Goal: Check status: Check status

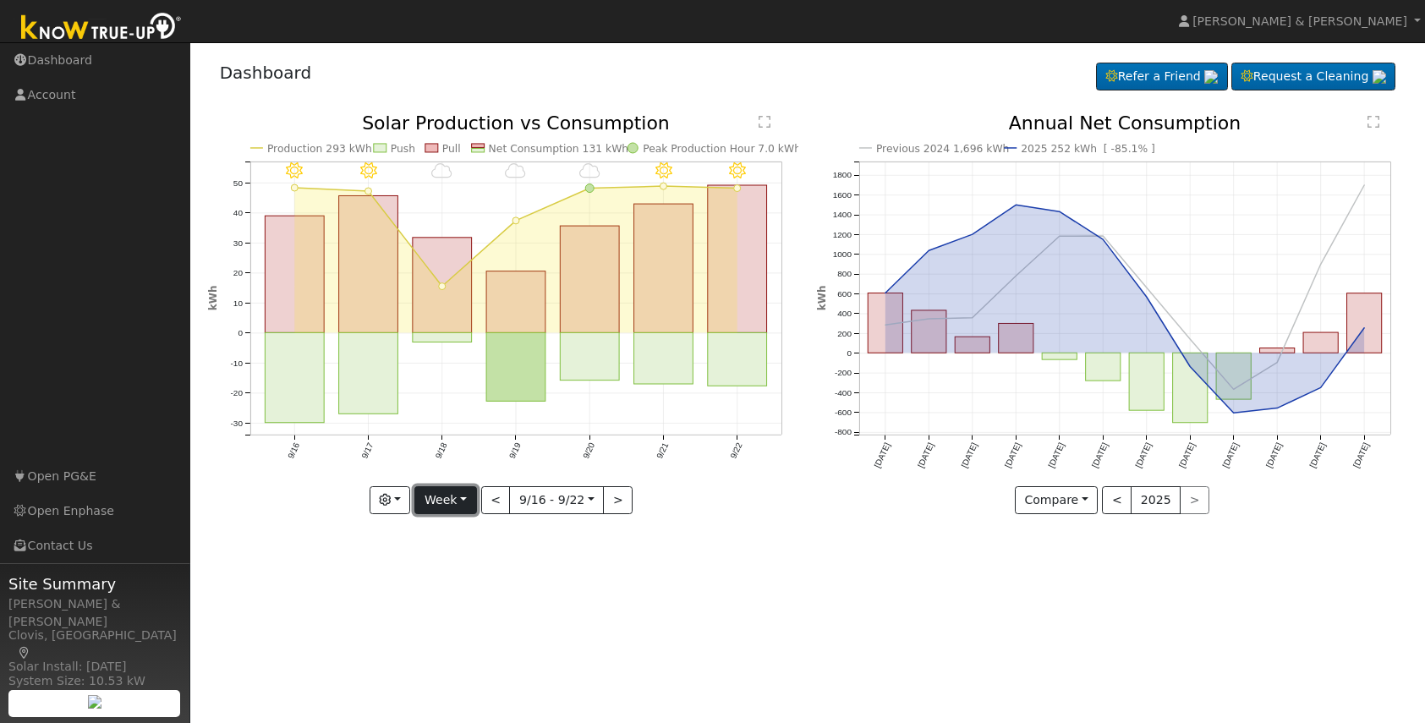
click at [459, 502] on button "Week" at bounding box center [445, 500] width 62 height 29
click at [469, 631] on link "Custom" at bounding box center [474, 630] width 118 height 24
click at [404, 503] on button "Custom" at bounding box center [408, 500] width 75 height 29
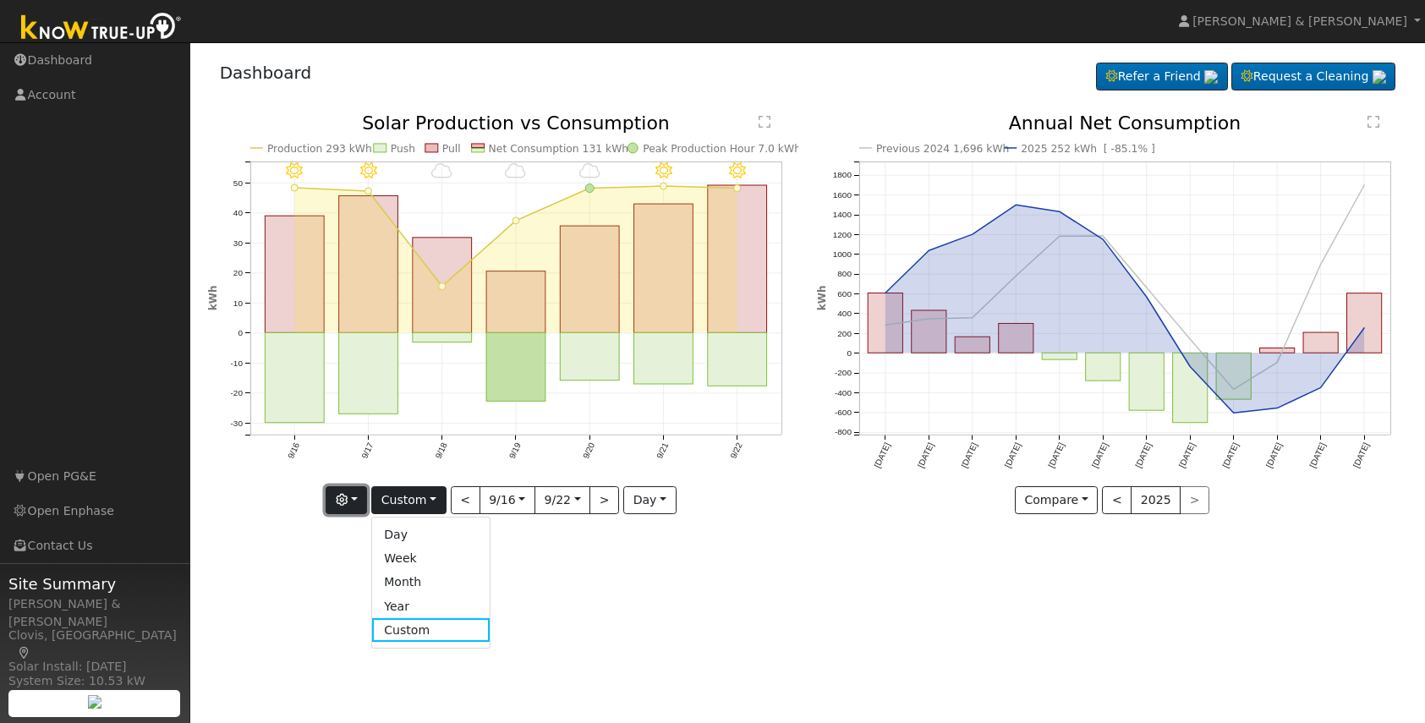
click at [362, 505] on button "button" at bounding box center [346, 500] width 41 height 29
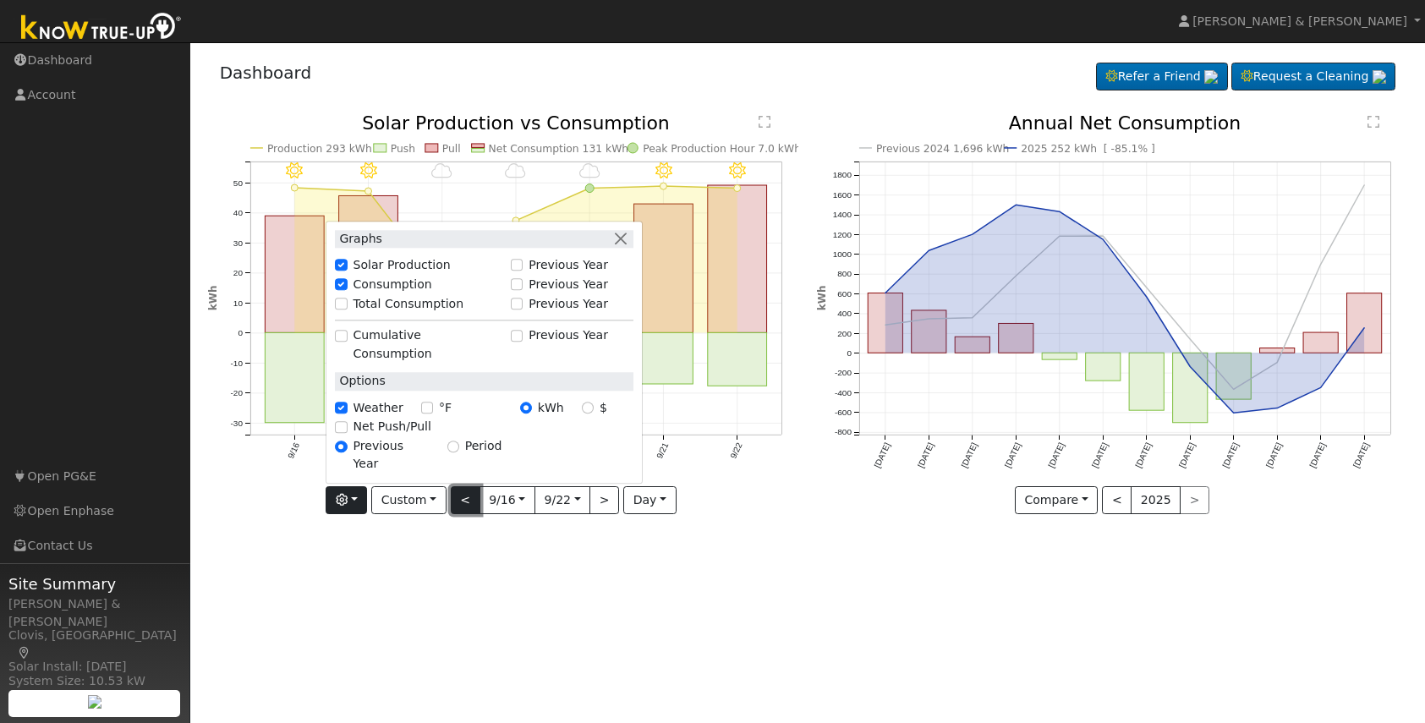
click at [468, 497] on button "<" at bounding box center [466, 500] width 30 height 29
type input "[DATE]"
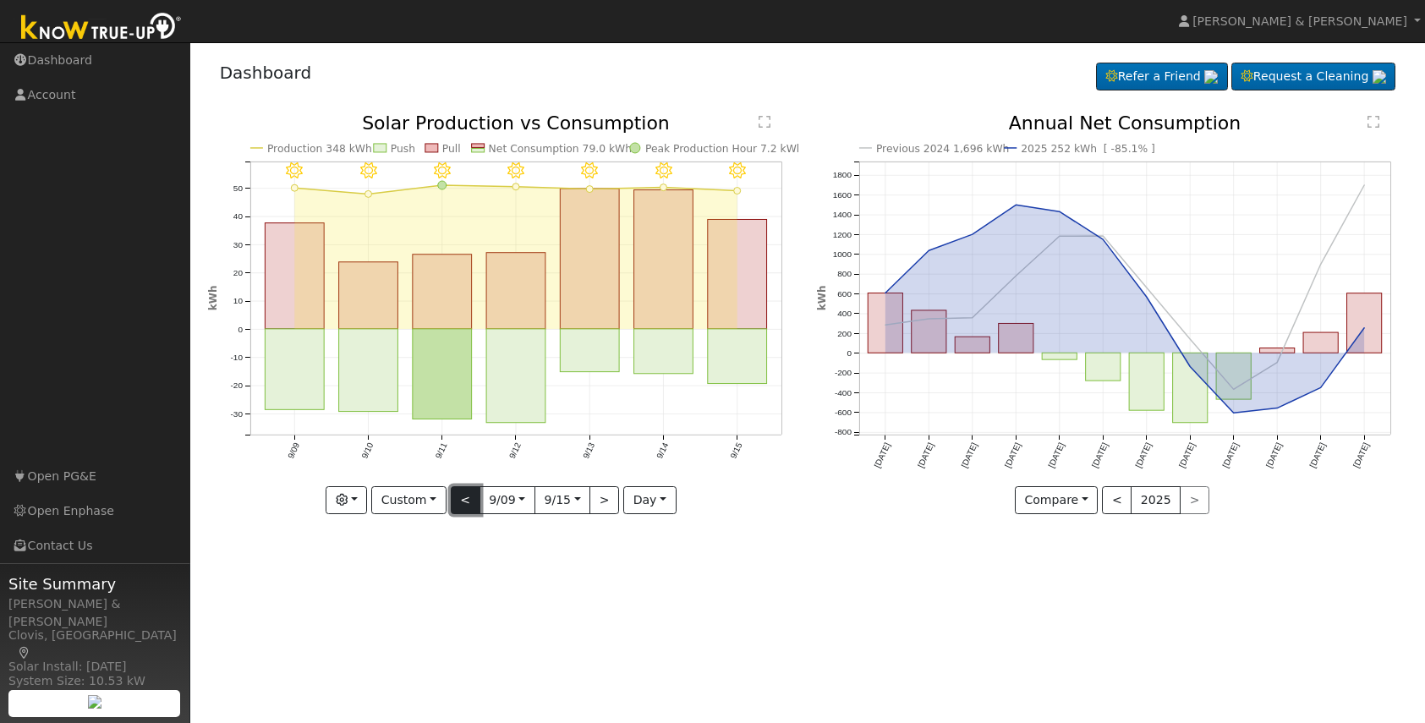
click at [458, 496] on button "<" at bounding box center [466, 500] width 30 height 29
type input "2025-09-02"
type input "2025-09-08"
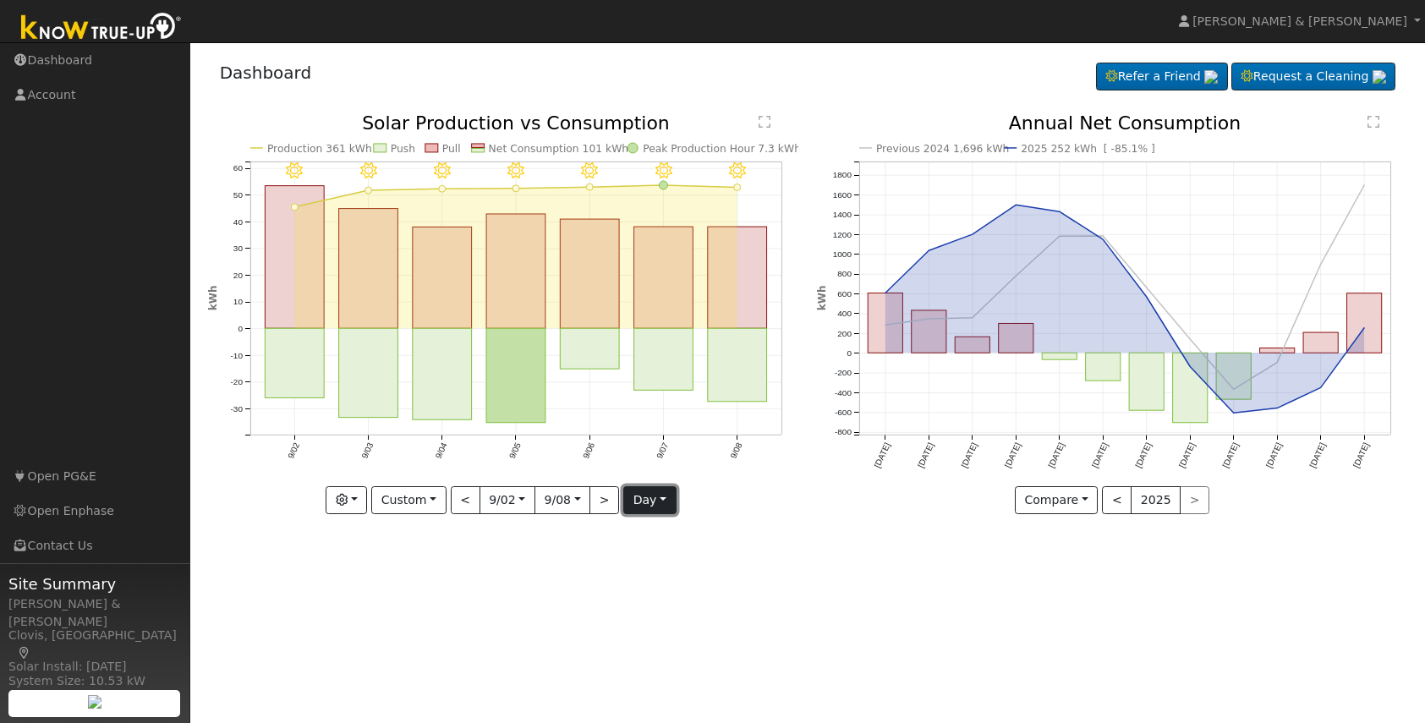
click at [645, 510] on button "day" at bounding box center [649, 500] width 52 height 29
click at [644, 577] on link "Month" at bounding box center [683, 583] width 118 height 24
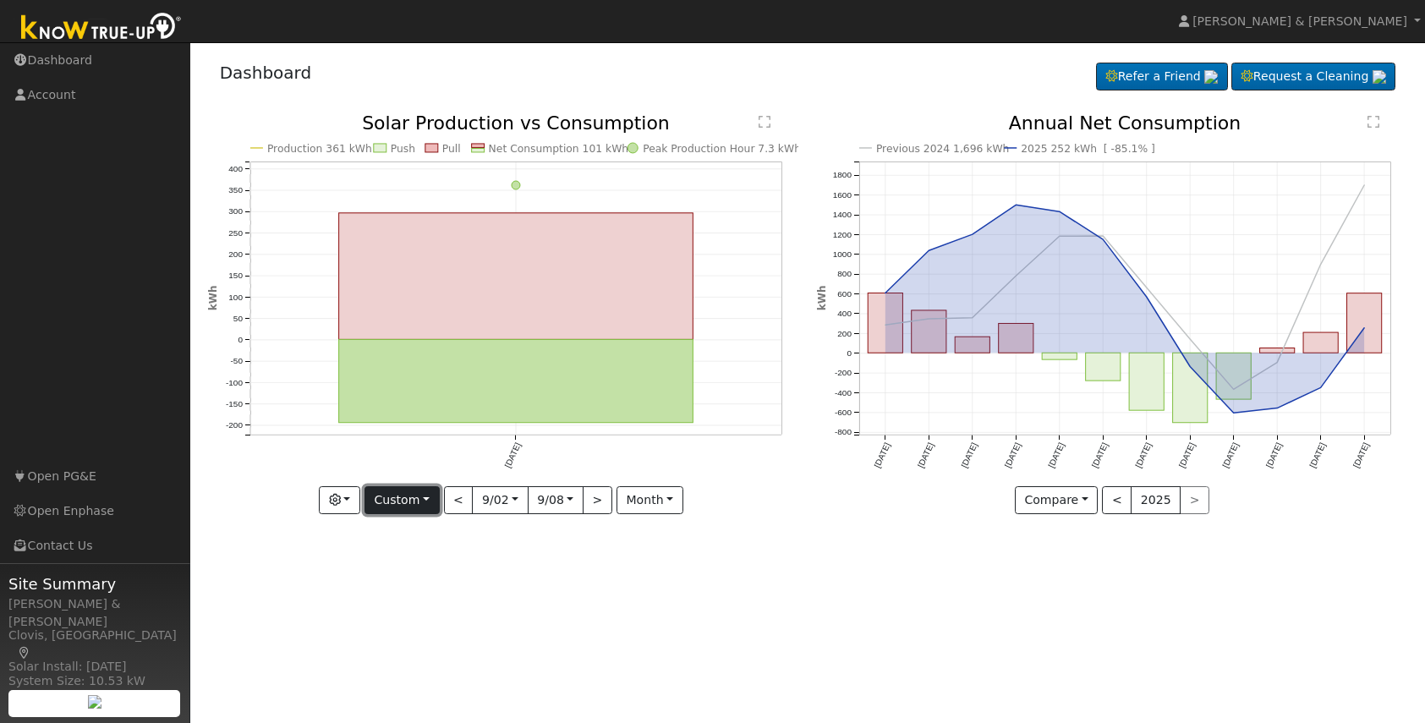
click at [414, 502] on button "Custom" at bounding box center [402, 500] width 75 height 29
click at [396, 601] on link "Year" at bounding box center [424, 607] width 118 height 24
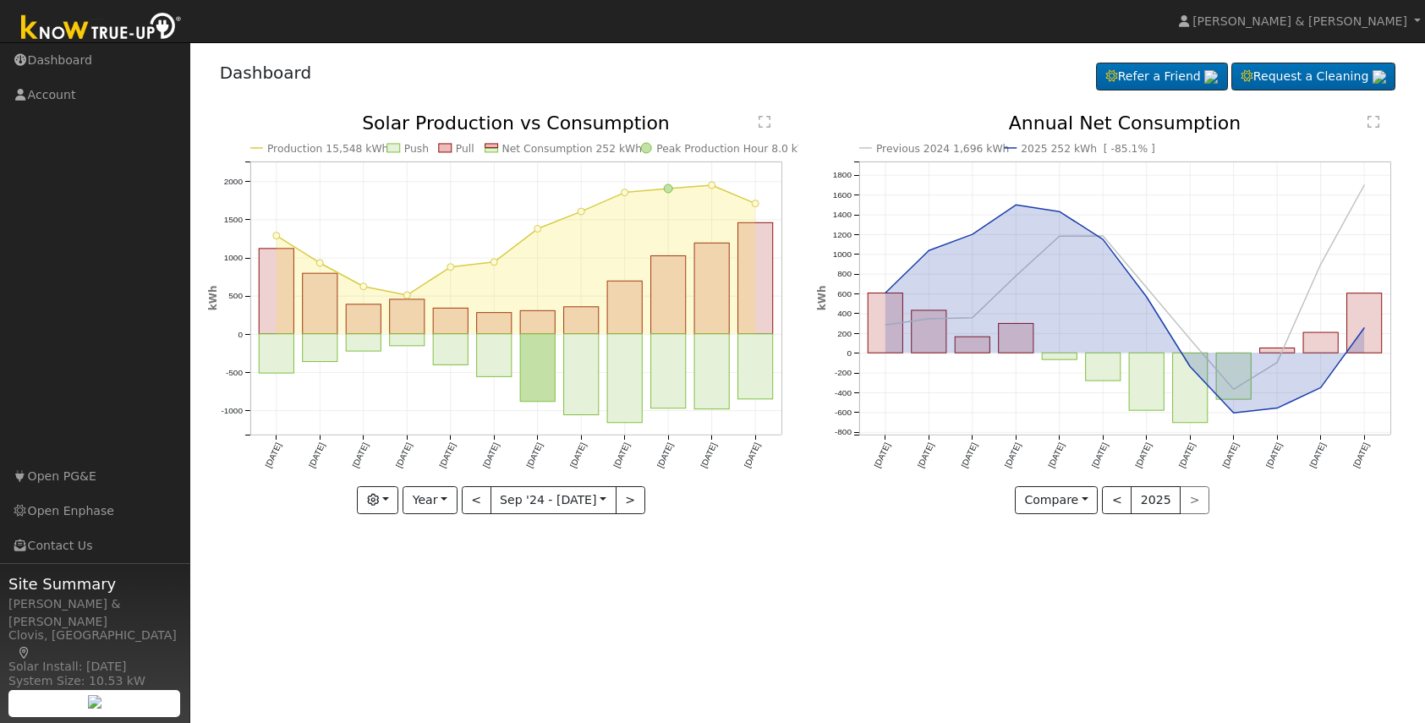
click at [453, 150] on icon "Production 15,548 kWh Push Pull Net Consumption 252 kWh Peak Production Hour 8.…" at bounding box center [503, 311] width 591 height 395
click at [448, 152] on rect at bounding box center [445, 148] width 13 height 8
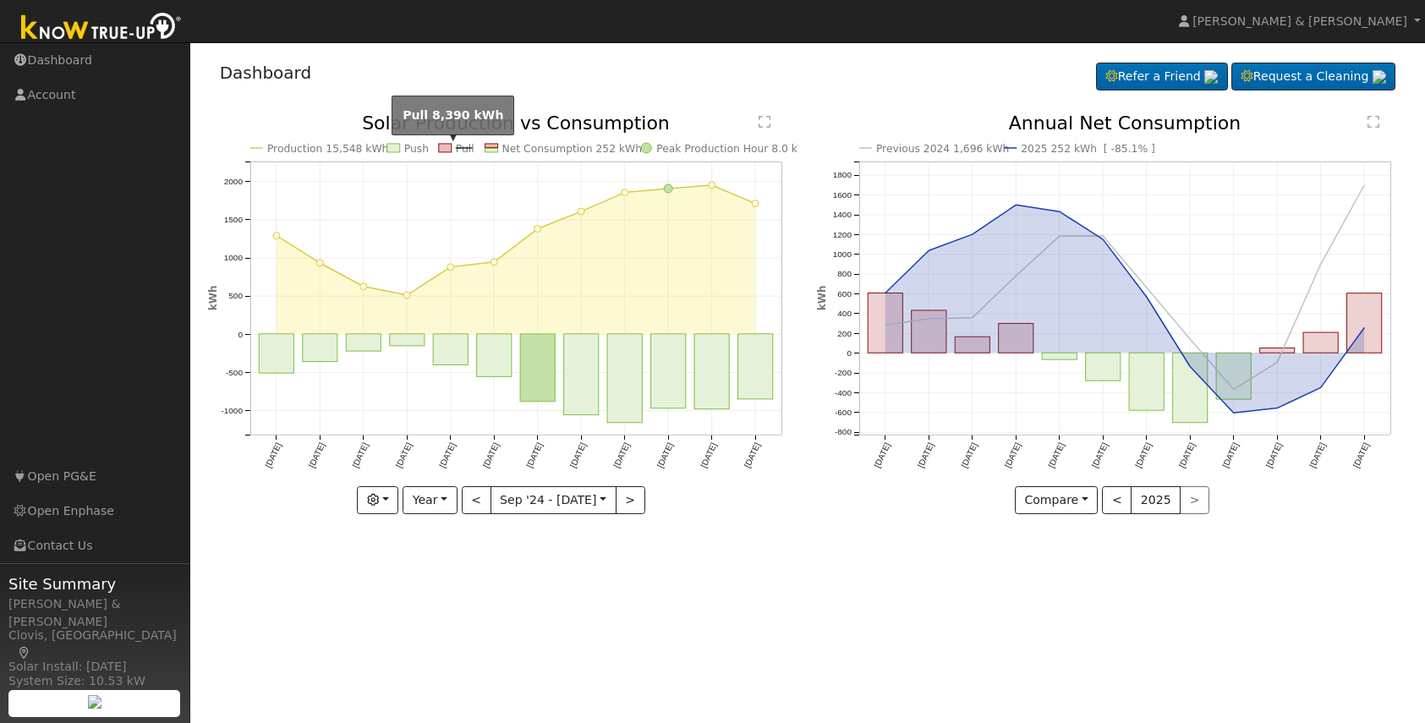
click at [448, 152] on rect at bounding box center [445, 148] width 13 height 8
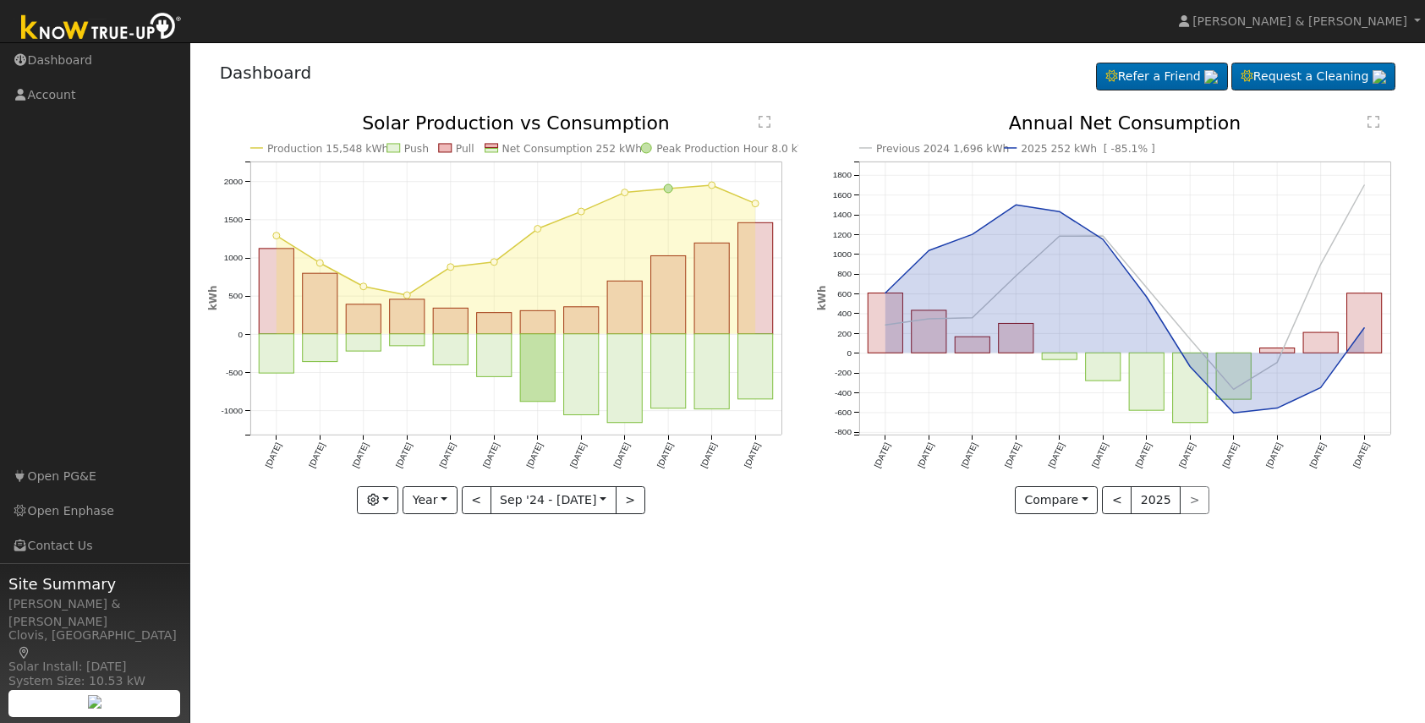
click at [493, 156] on icon "Production 15,548 kWh Push Pull Net Consumption 252 kWh Peak Production Hour 8.…" at bounding box center [503, 311] width 591 height 395
click at [492, 151] on rect at bounding box center [491, 150] width 13 height 3
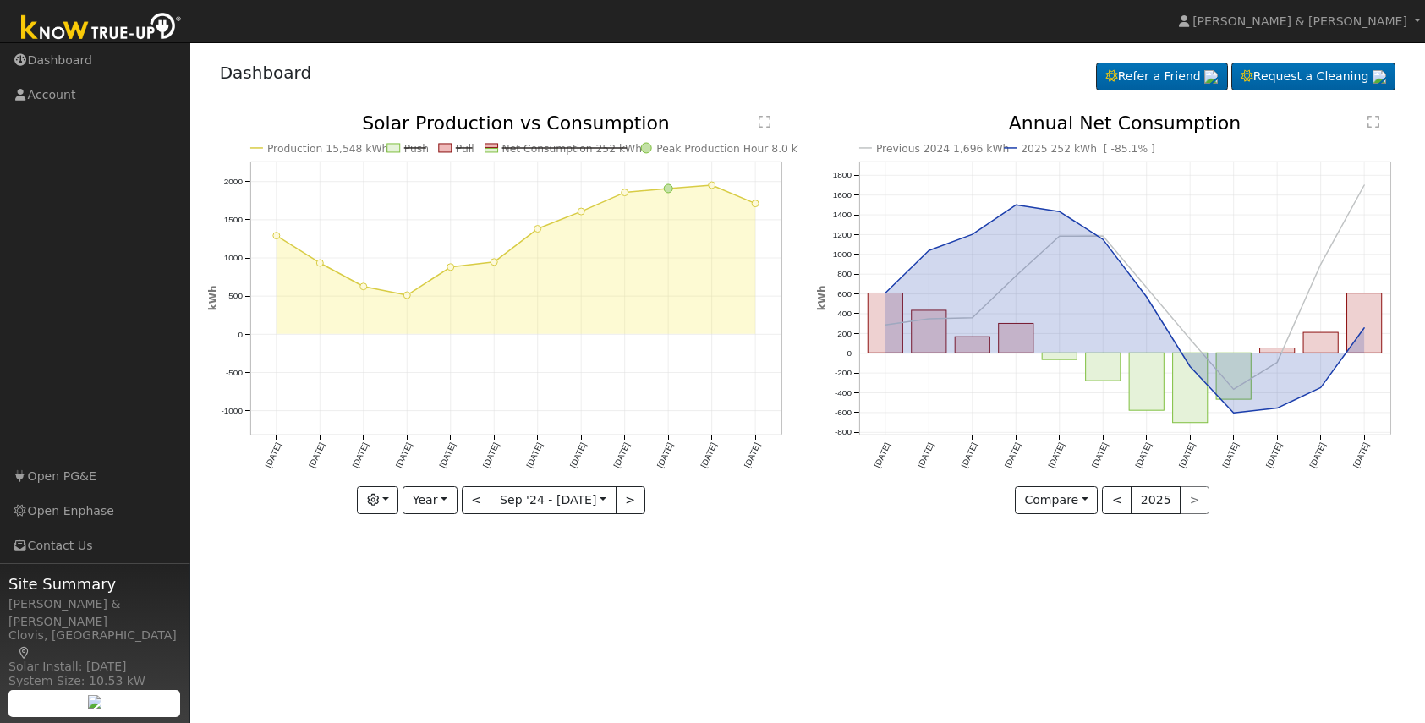
click at [528, 140] on icon "Production 15,548 kWh Push Pull Net Consumption 252 kWh Peak Production Hour 8.…" at bounding box center [503, 311] width 591 height 395
click at [530, 146] on text "Net Consumption 252 kWh" at bounding box center [572, 149] width 140 height 12
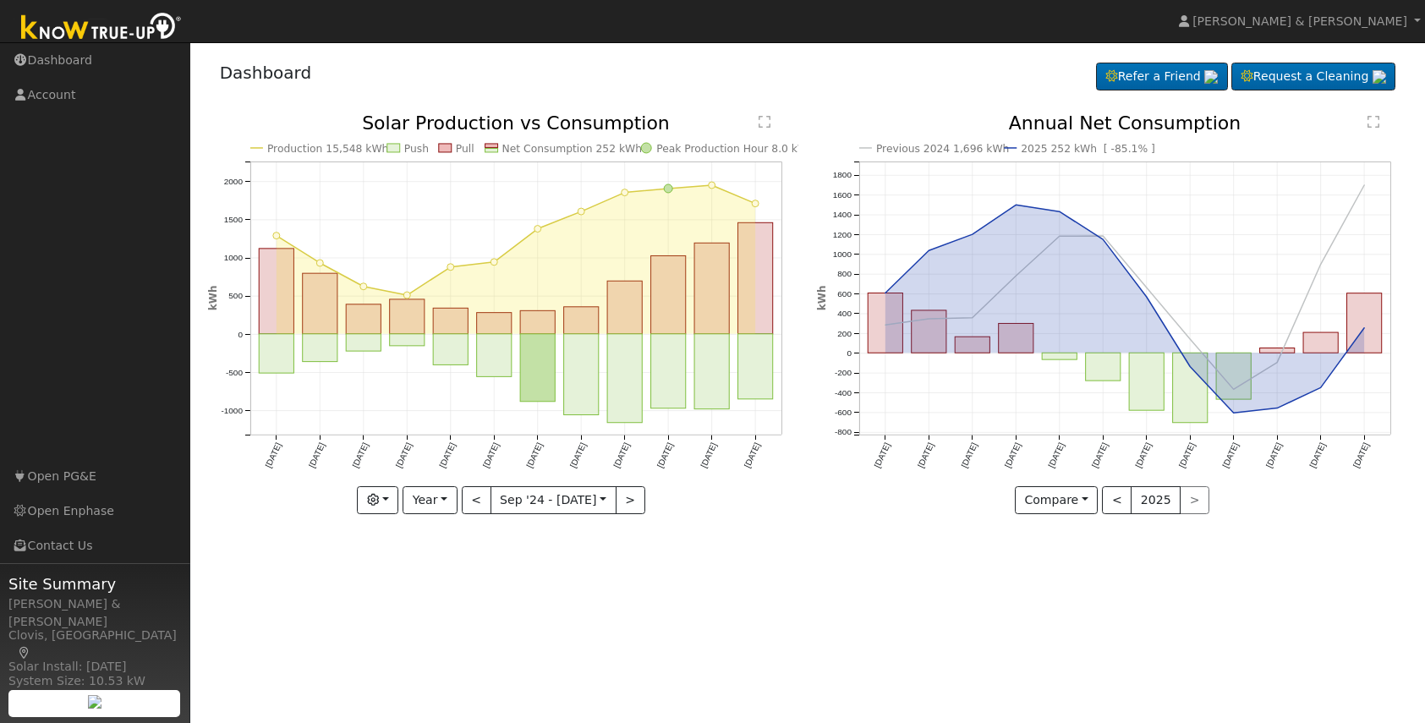
click at [650, 148] on circle at bounding box center [646, 148] width 10 height 10
